Goal: Information Seeking & Learning: Learn about a topic

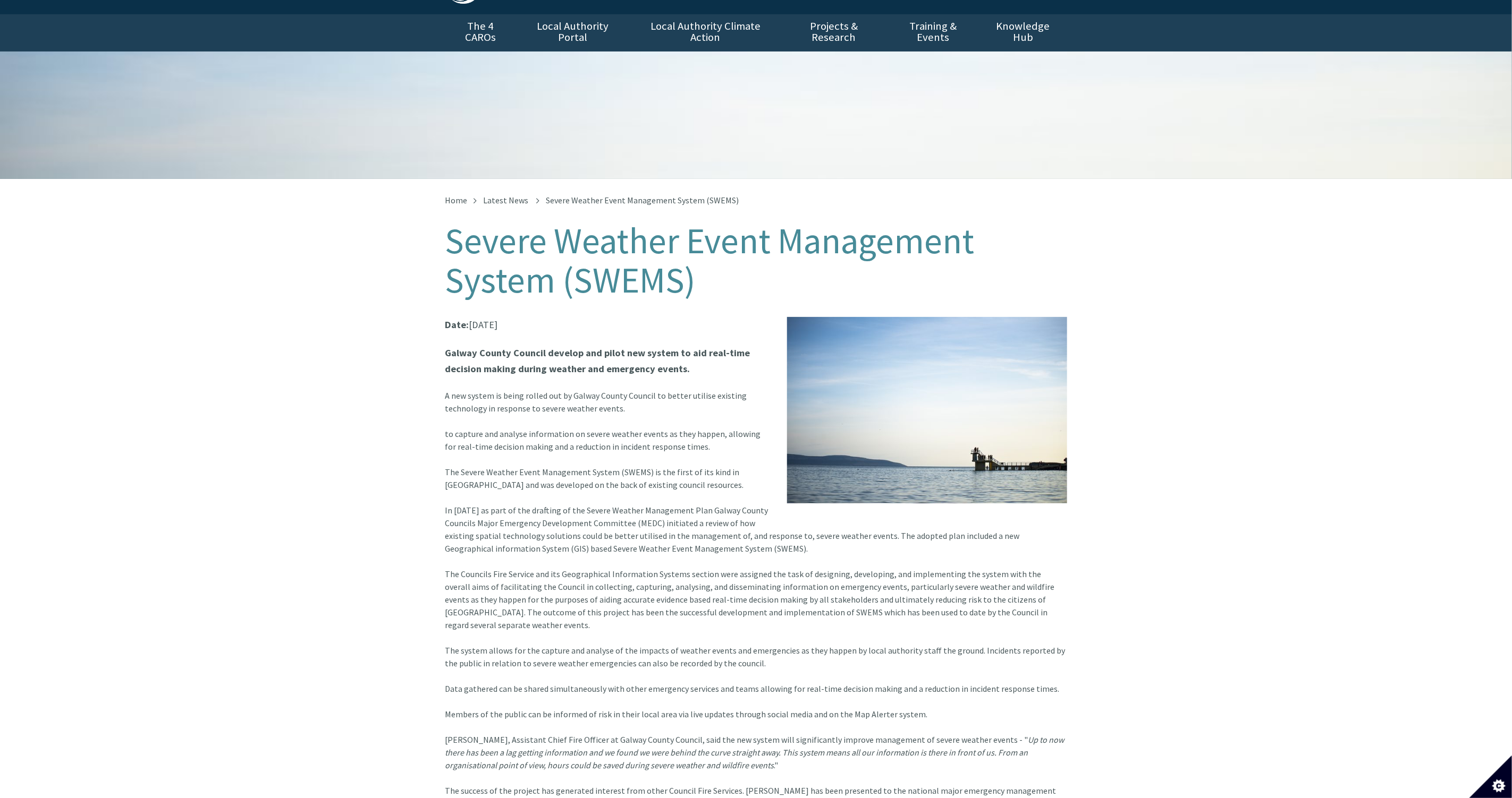
scroll to position [79, 0]
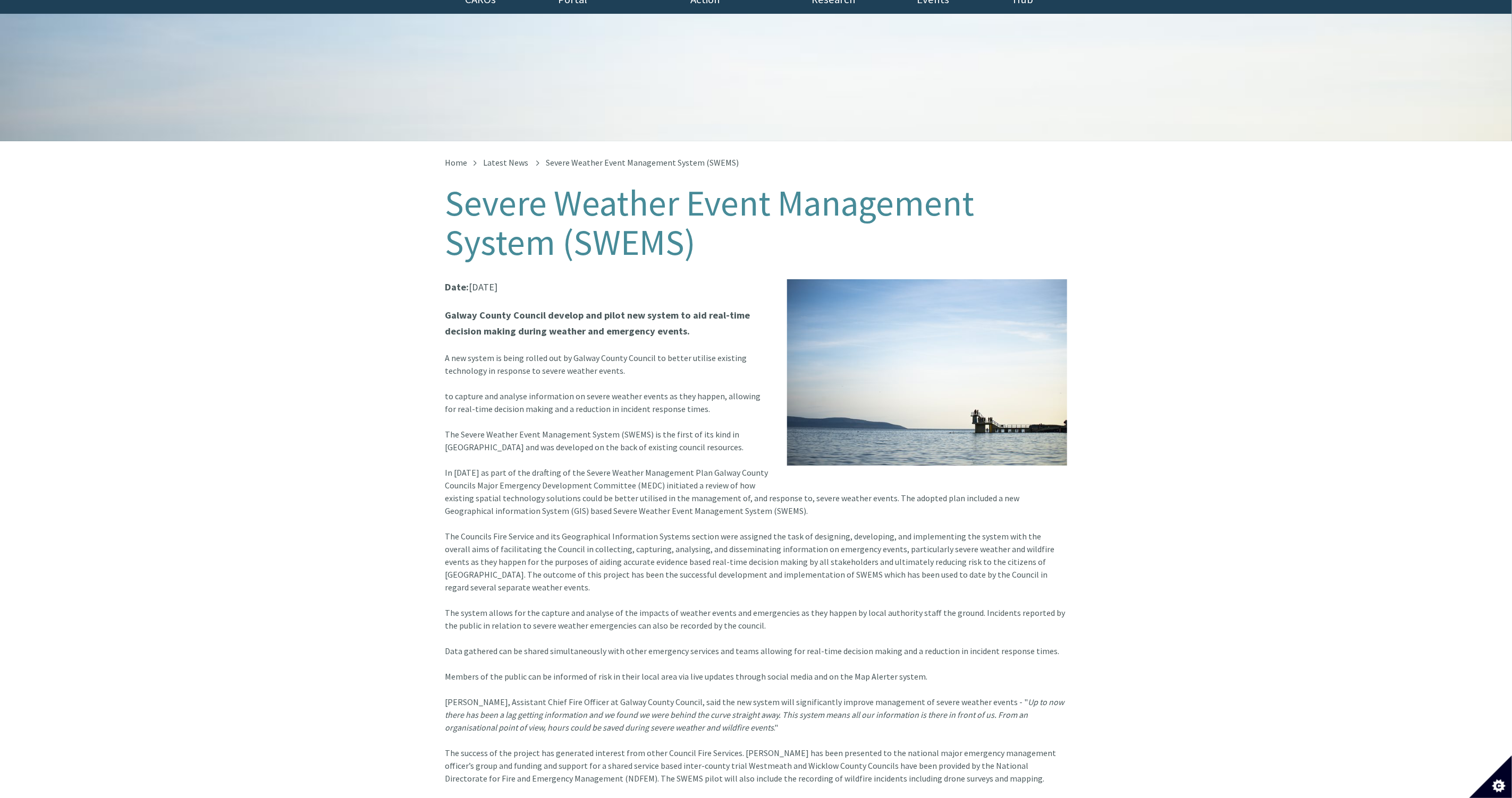
click at [923, 380] on img at bounding box center [927, 373] width 280 height 187
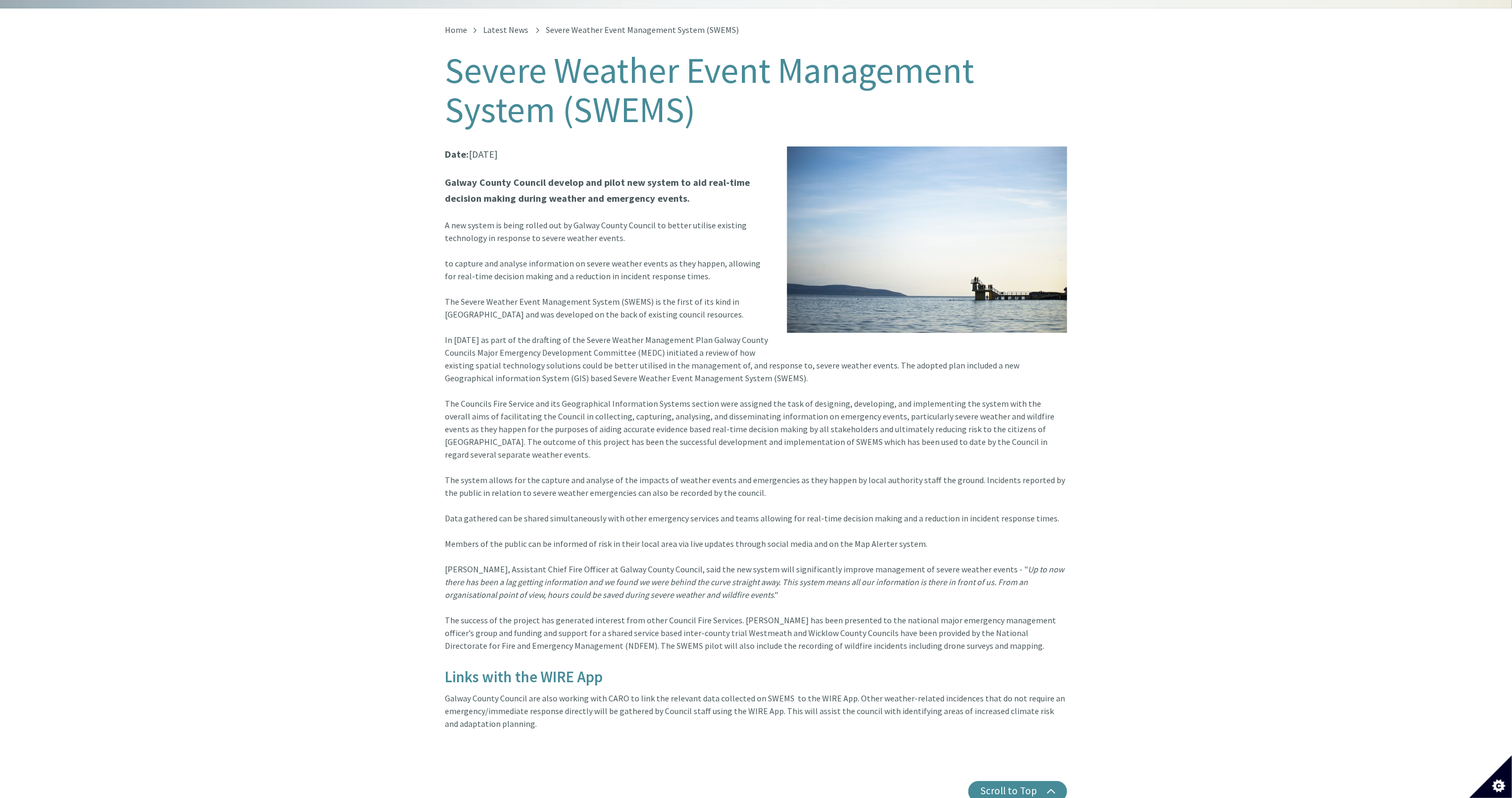
scroll to position [239, 0]
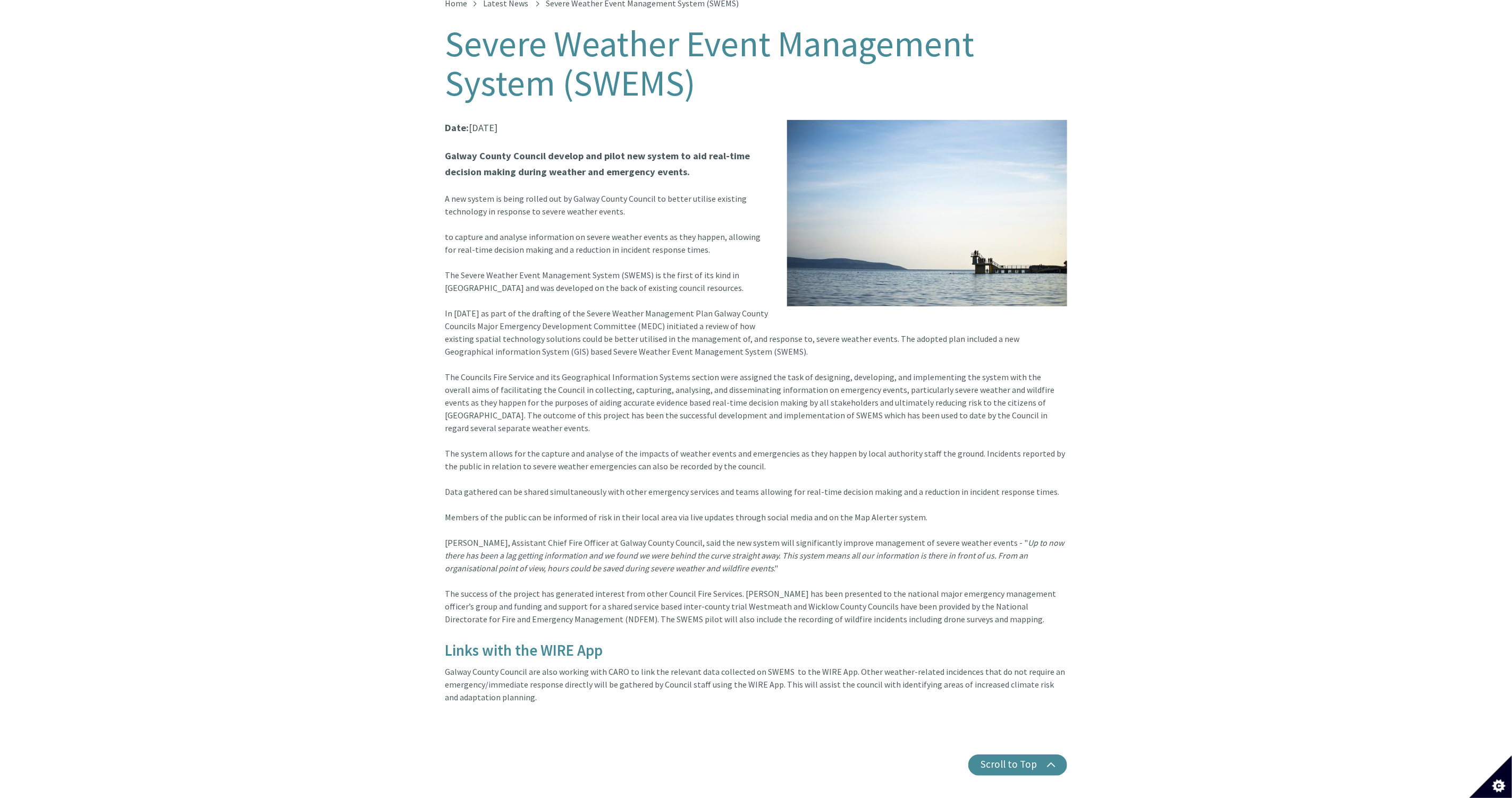
drag, startPoint x: 447, startPoint y: 660, endPoint x: 523, endPoint y: 687, distance: 80.7
click at [523, 687] on article "Date: 04 Jul 2022 Galway County Council develop and pilot new system to aid rea…" at bounding box center [756, 425] width 622 height 610
drag, startPoint x: 523, startPoint y: 687, endPoint x: 485, endPoint y: 661, distance: 46.0
copy article "Galway County Council are also working with CARO to link the relevant data coll…"
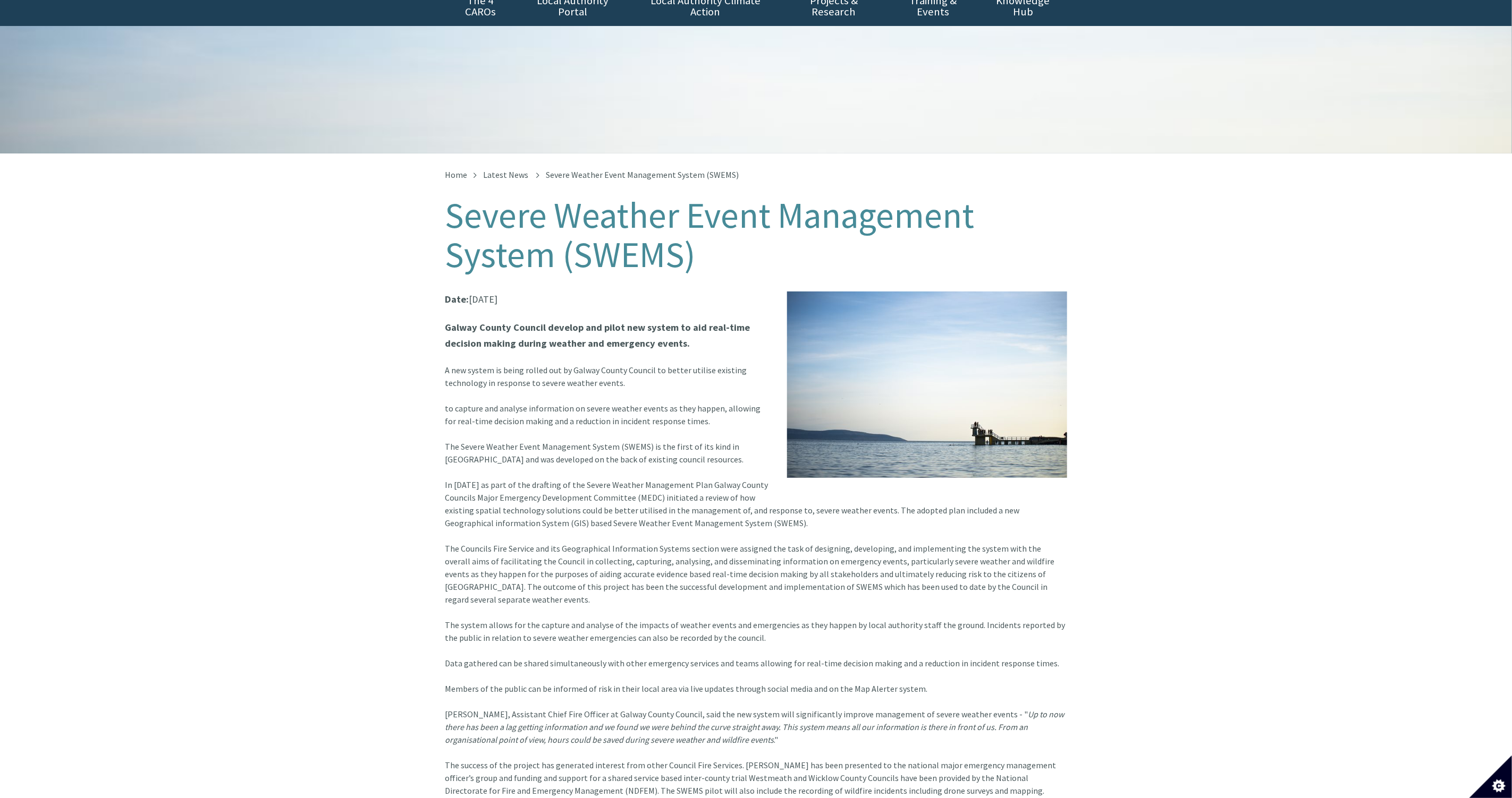
scroll to position [0, 0]
